Goal: Information Seeking & Learning: Learn about a topic

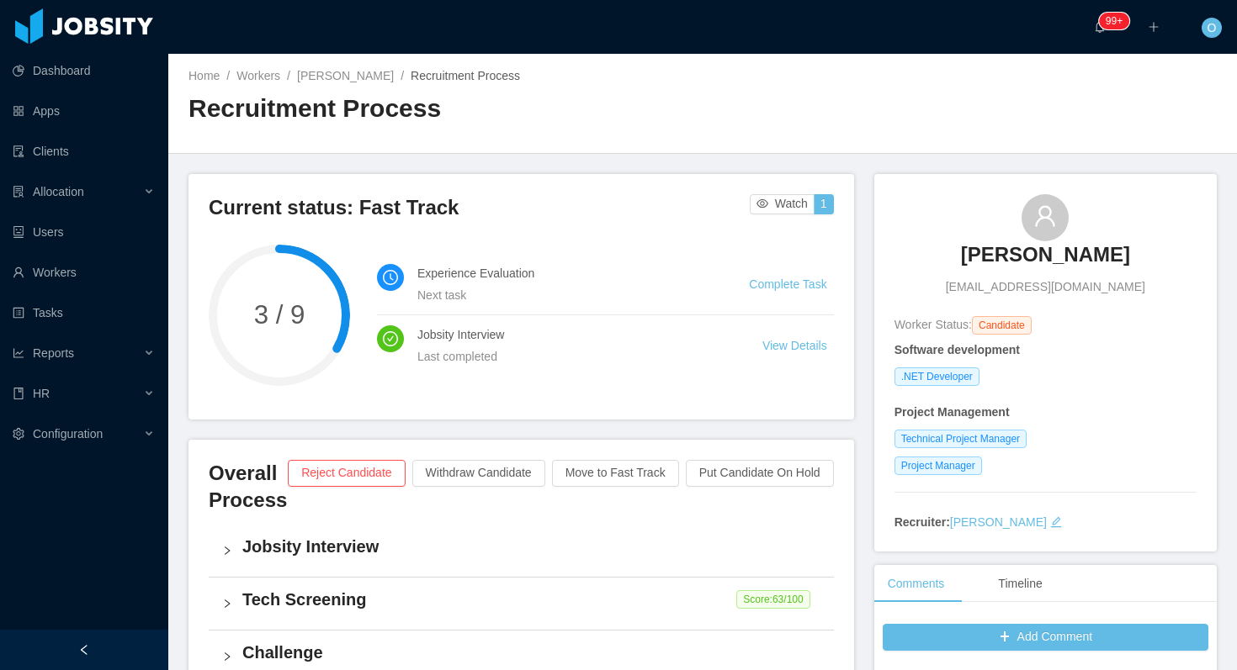
click at [1025, 287] on span "[EMAIL_ADDRESS][DOMAIN_NAME]" at bounding box center [1044, 287] width 199 height 18
copy span "[EMAIL_ADDRESS][DOMAIN_NAME]"
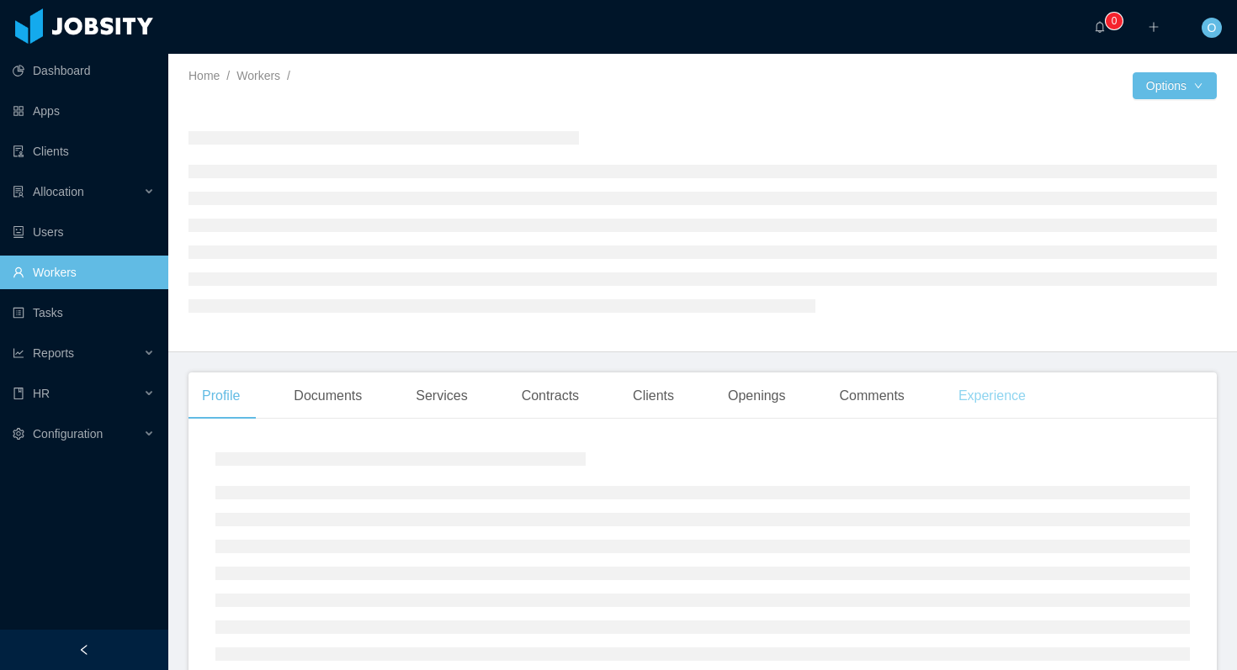
click at [979, 402] on div "Experience" at bounding box center [992, 396] width 94 height 47
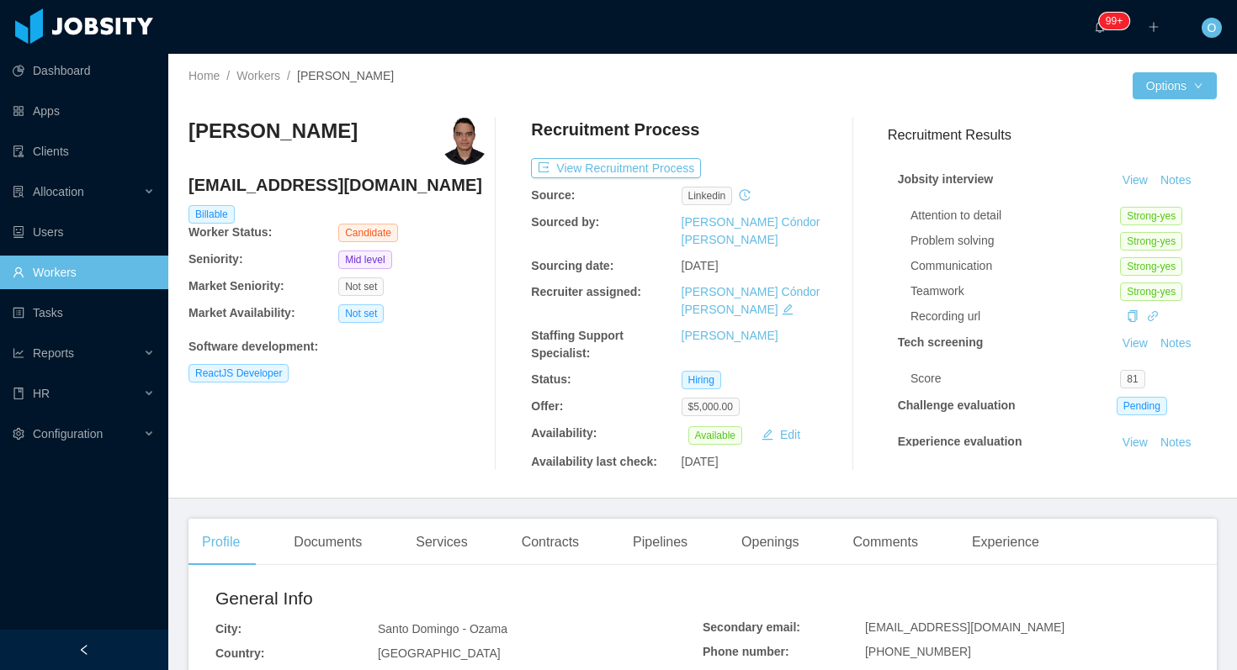
click at [898, 56] on div "Home / Workers / Wandy Santana / Options Wandy Santana wandysantana151@gmail.co…" at bounding box center [702, 276] width 1068 height 445
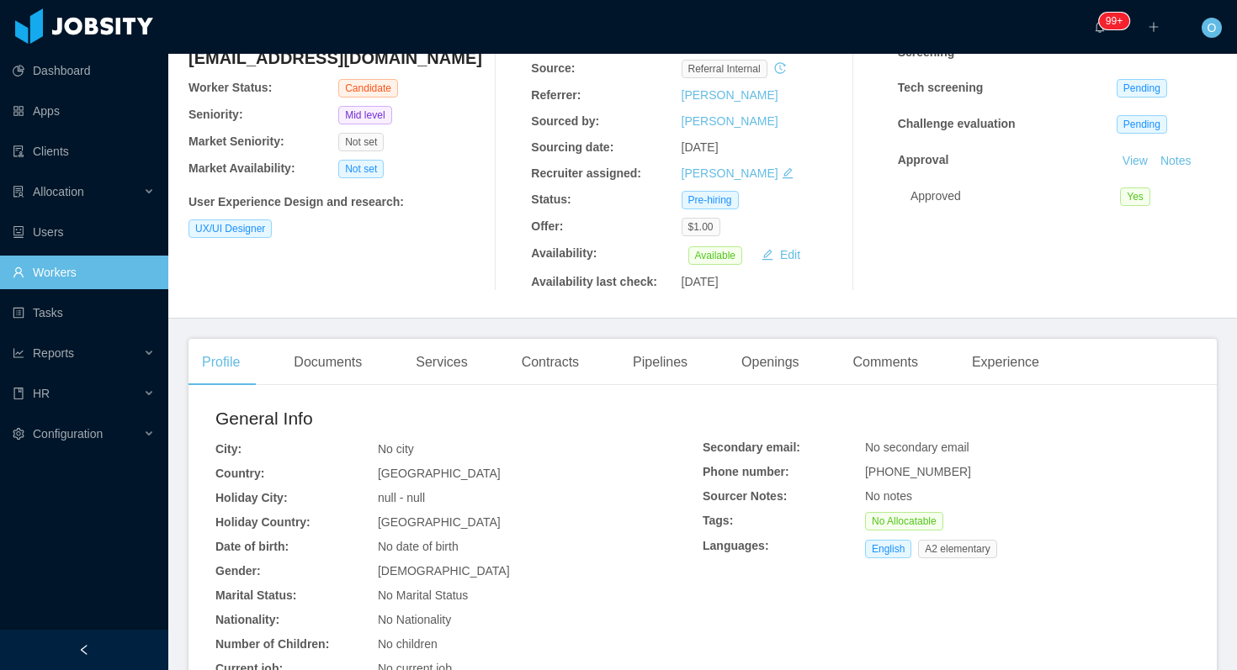
scroll to position [128, 0]
click at [1027, 373] on div "Experience" at bounding box center [1005, 361] width 94 height 47
